Goal: Information Seeking & Learning: Learn about a topic

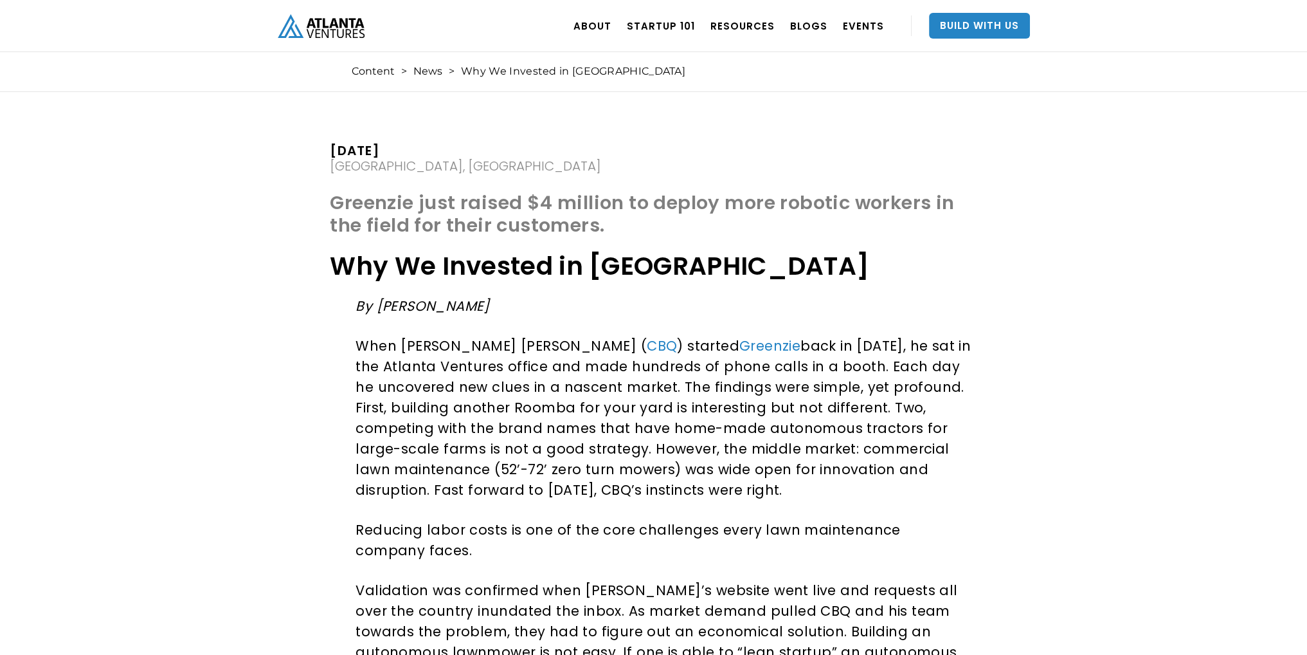
click at [463, 269] on h1 "Why We Invested in [GEOGRAPHIC_DATA]" at bounding box center [653, 266] width 647 height 33
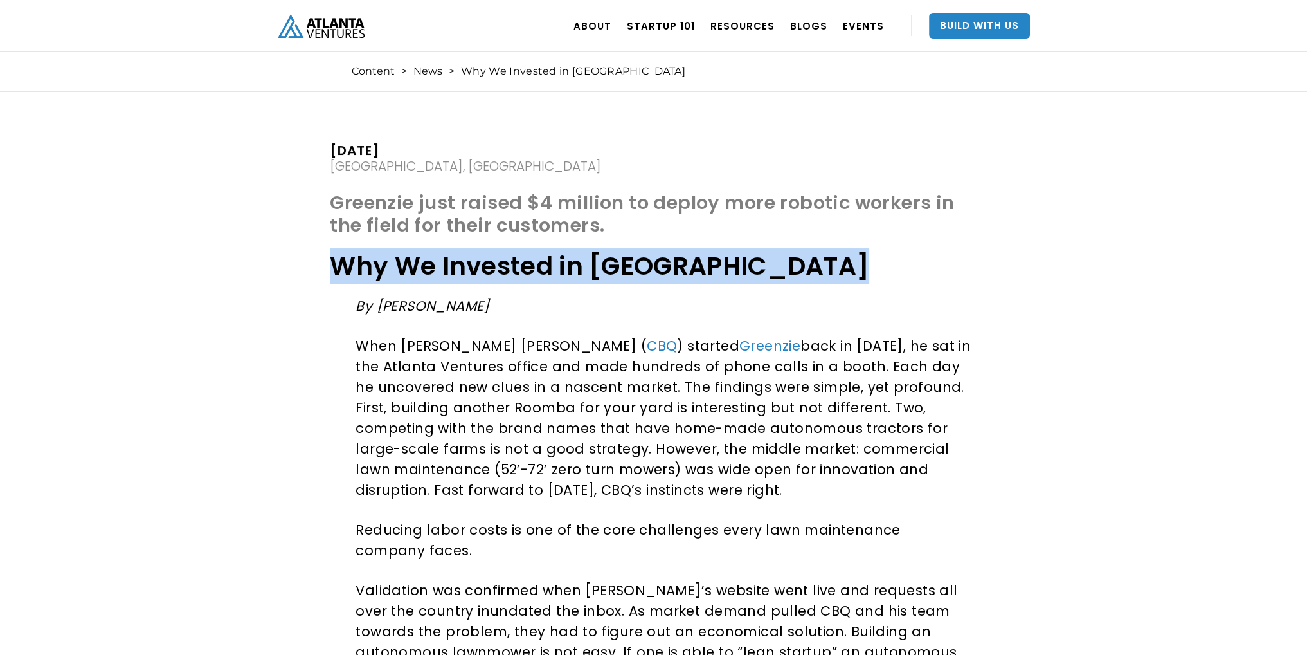
drag, startPoint x: 0, startPoint y: 0, endPoint x: 463, endPoint y: 269, distance: 535.7
click at [463, 269] on h1 "Why We Invested in [GEOGRAPHIC_DATA]" at bounding box center [653, 266] width 647 height 33
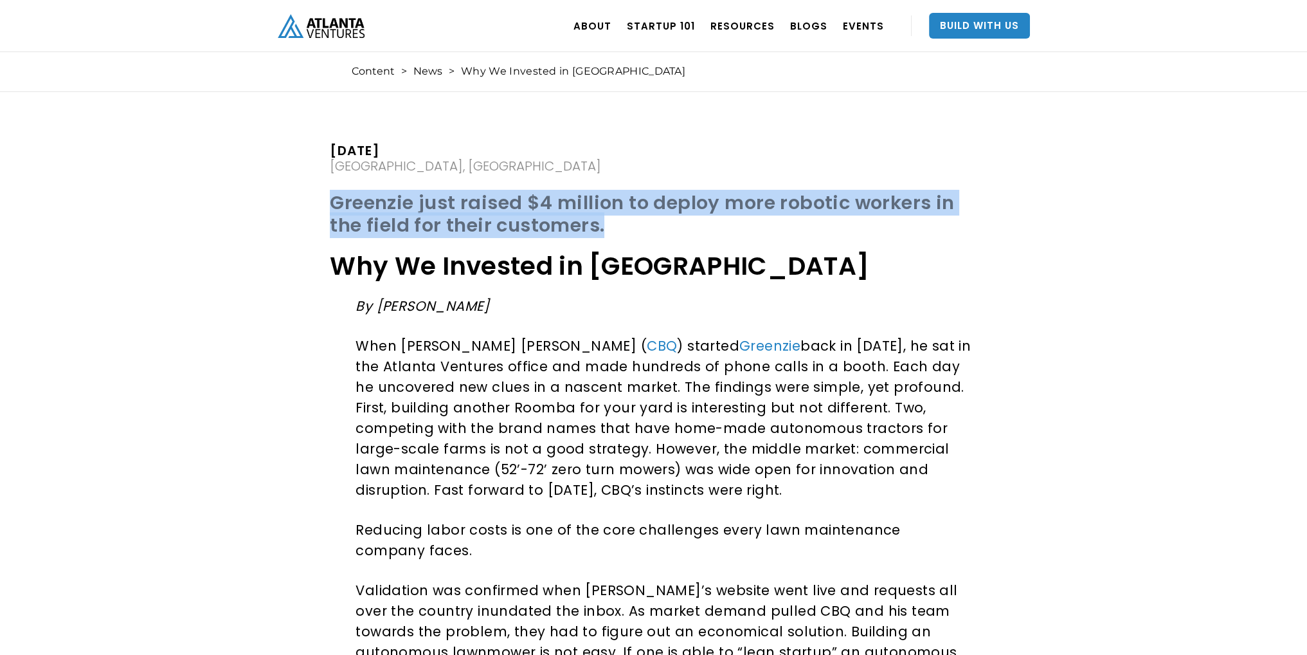
drag, startPoint x: 324, startPoint y: 203, endPoint x: 890, endPoint y: 230, distance: 566.5
click at [879, 238] on h1 "Greenzie just raised $4 million to deploy more robotic workers in the field for…" at bounding box center [653, 217] width 647 height 51
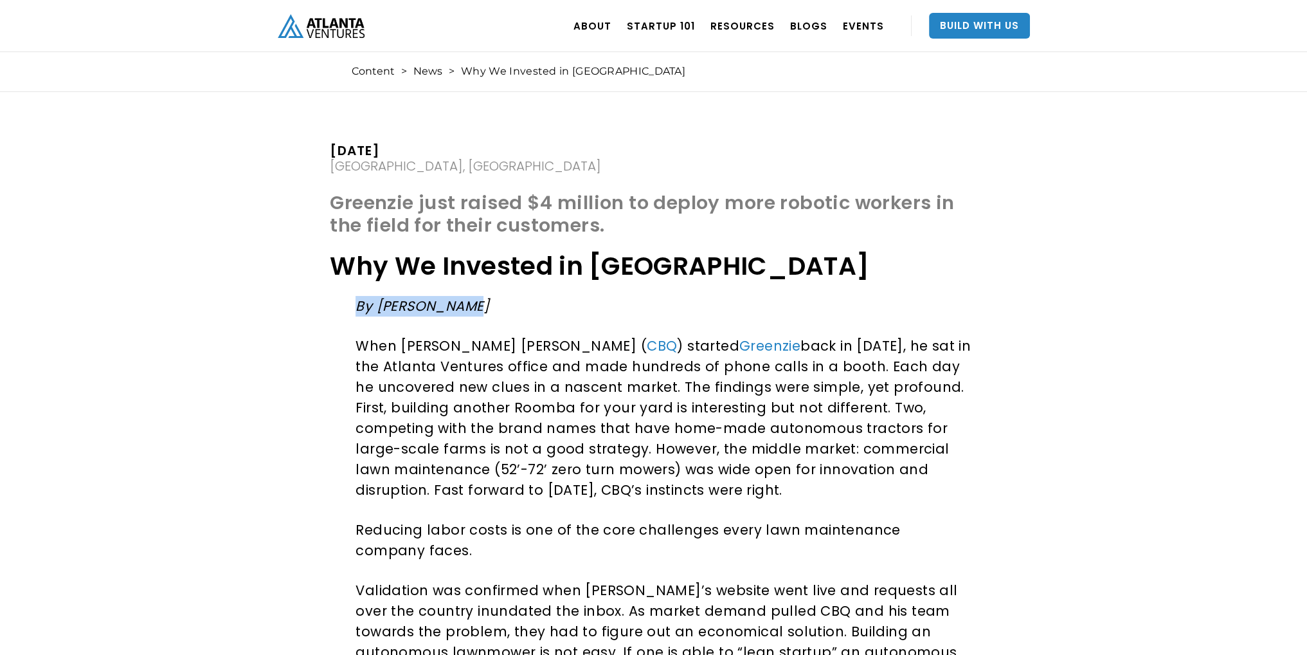
drag, startPoint x: 336, startPoint y: 307, endPoint x: 540, endPoint y: 310, distance: 203.9
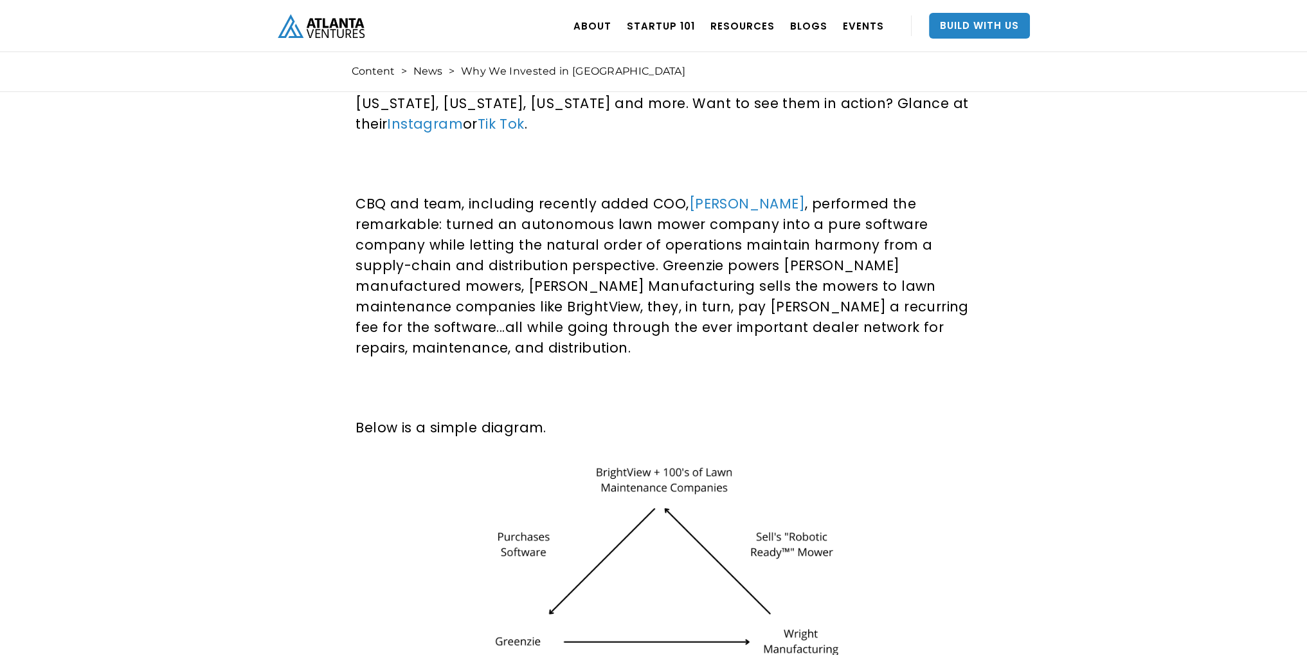
scroll to position [2637, 0]
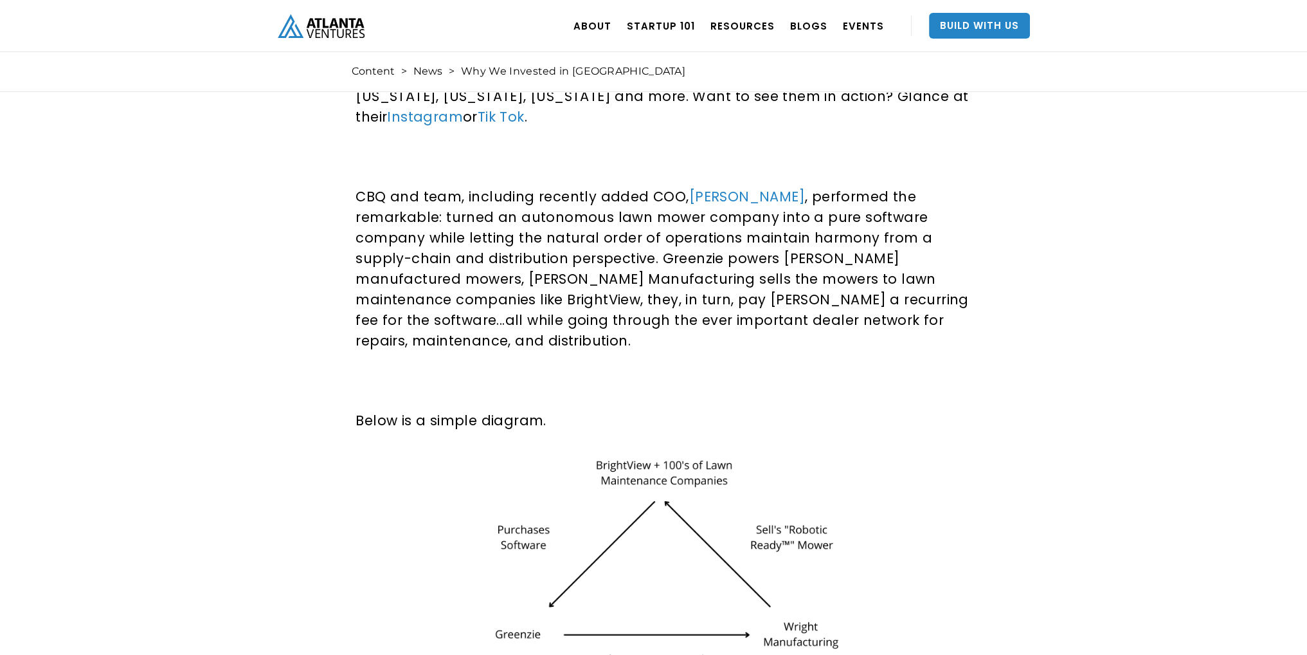
drag, startPoint x: 304, startPoint y: 315, endPoint x: 584, endPoint y: 318, distance: 280.4
click at [584, 410] on p "Below is a simple diagram." at bounding box center [664, 420] width 617 height 21
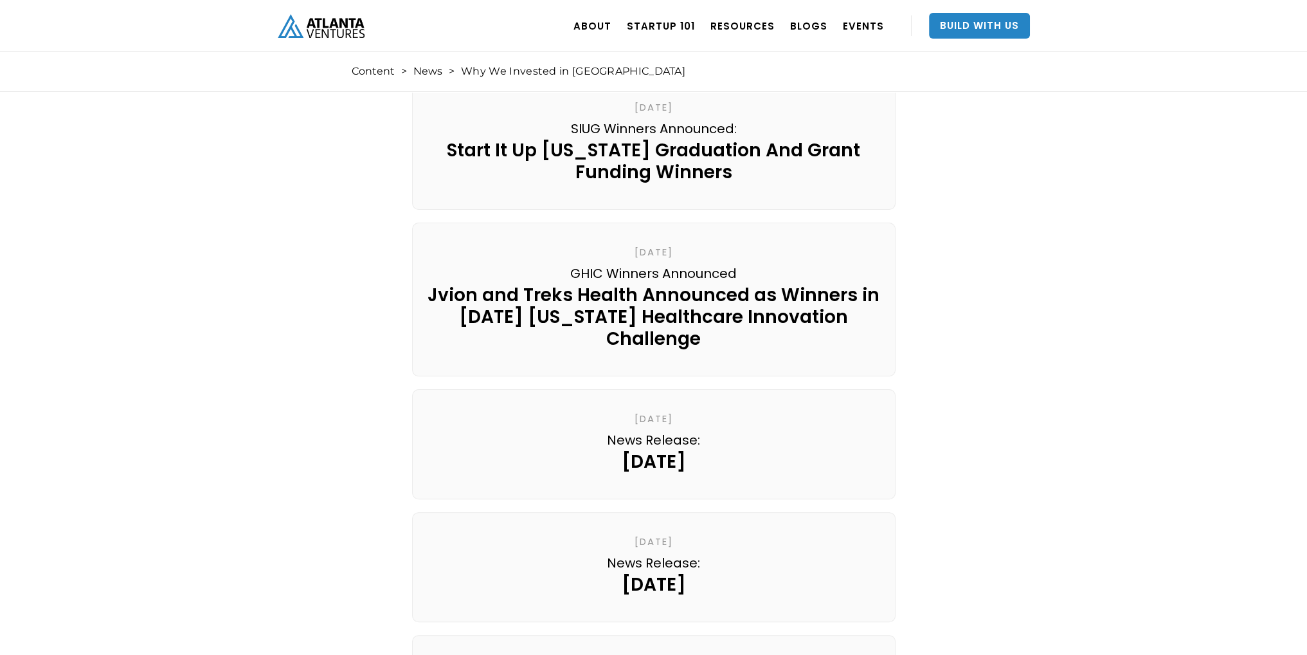
scroll to position [13504, 0]
